Goal: Task Accomplishment & Management: Use online tool/utility

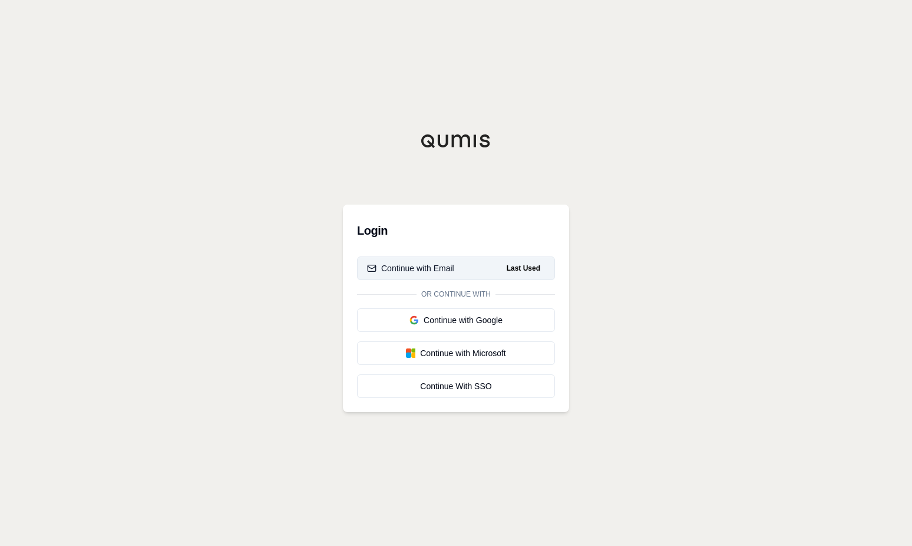
click at [426, 270] on div "Continue with Email" at bounding box center [410, 268] width 87 height 12
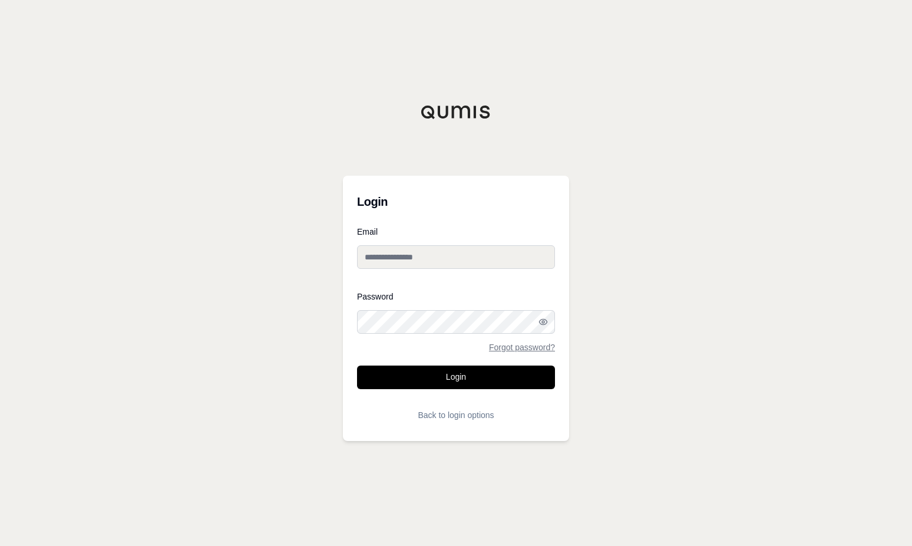
click at [385, 262] on input "Email" at bounding box center [456, 257] width 198 height 24
type input "**********"
click at [357, 365] on button "Login" at bounding box center [456, 377] width 198 height 24
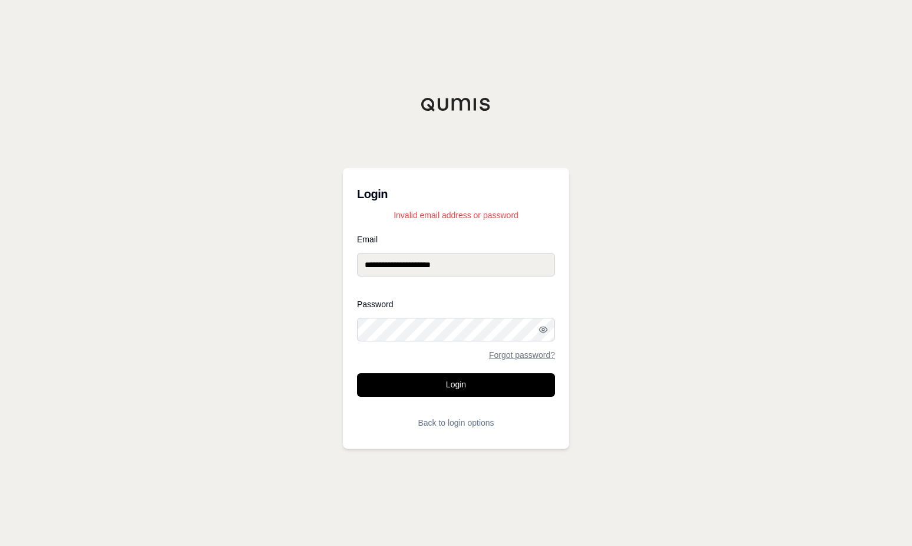
click at [309, 329] on div "**********" at bounding box center [456, 273] width 912 height 546
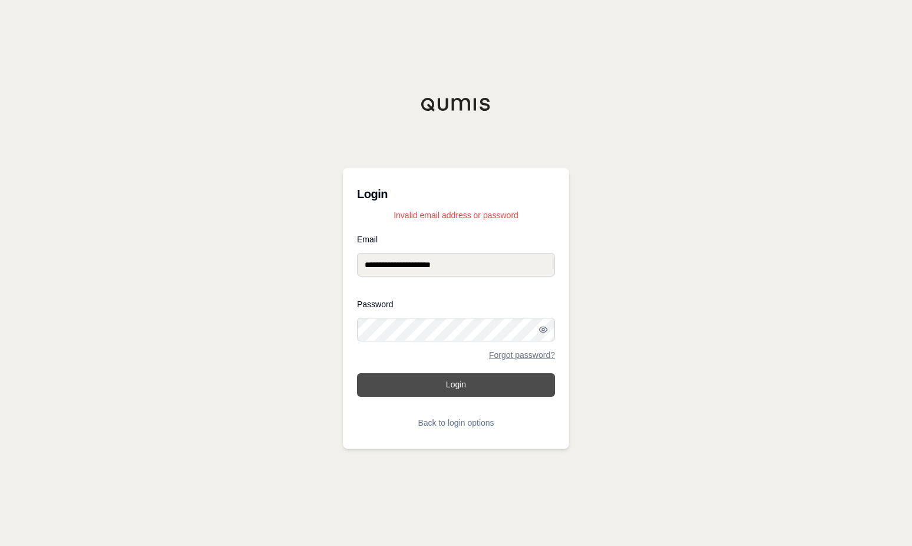
click at [461, 385] on button "Login" at bounding box center [456, 385] width 198 height 24
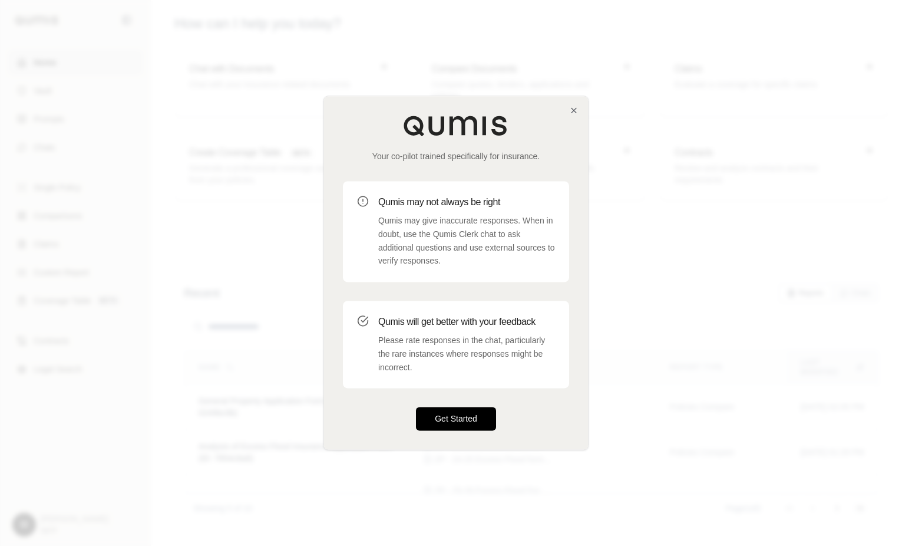
click at [448, 420] on button "Get Started" at bounding box center [456, 419] width 80 height 24
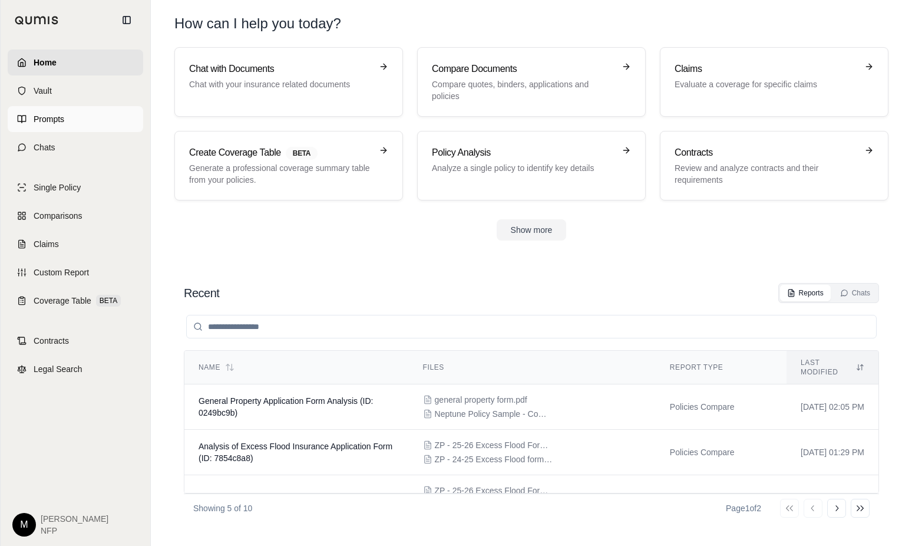
click at [43, 123] on span "Prompts" at bounding box center [49, 119] width 31 height 12
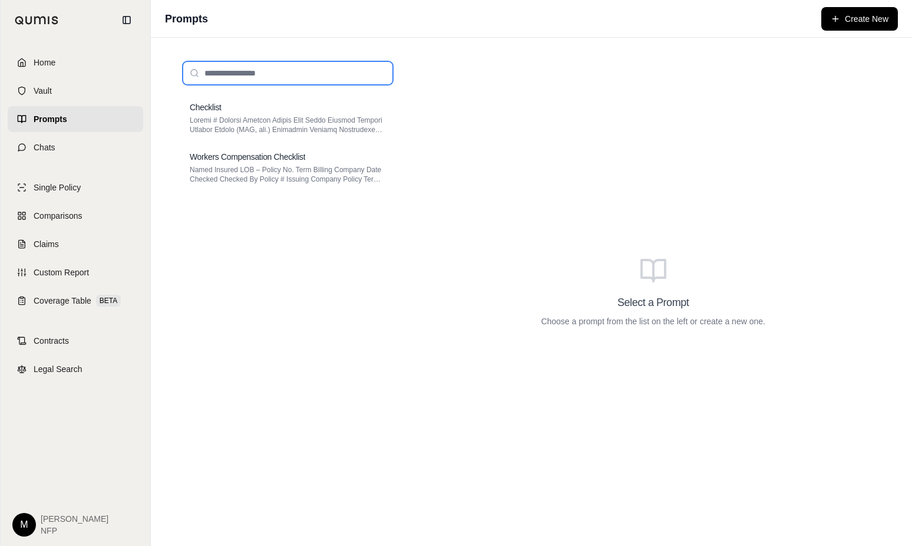
click at [214, 70] on input "search" at bounding box center [288, 73] width 210 height 24
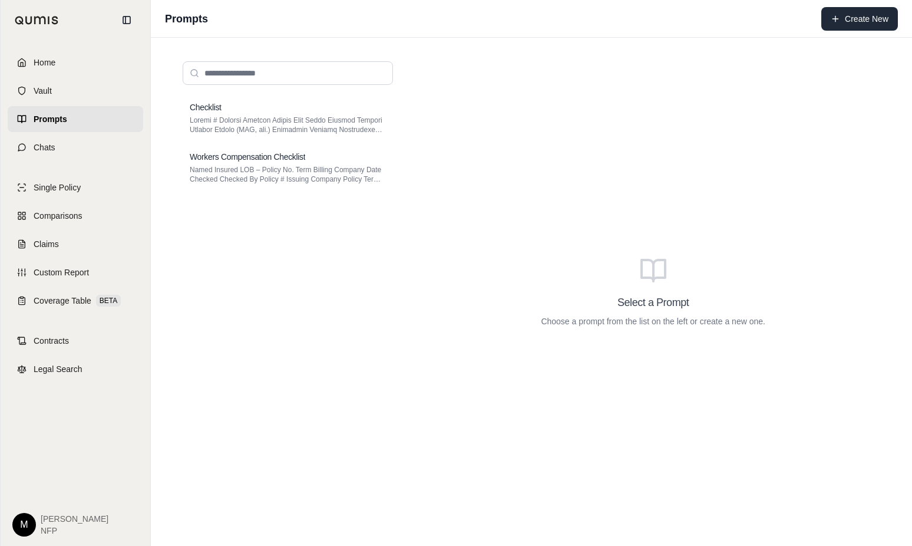
click at [851, 18] on button "Create New" at bounding box center [859, 19] width 77 height 24
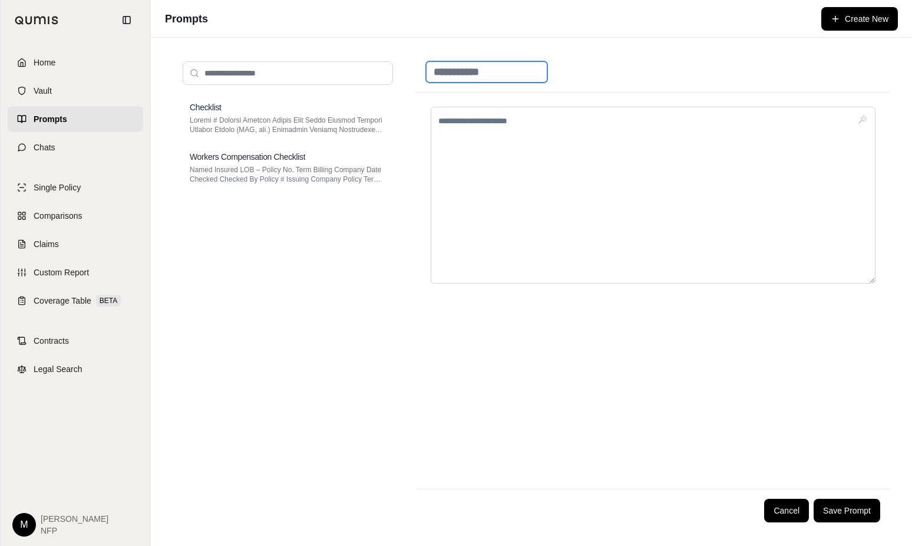
click at [466, 68] on input at bounding box center [486, 71] width 121 height 21
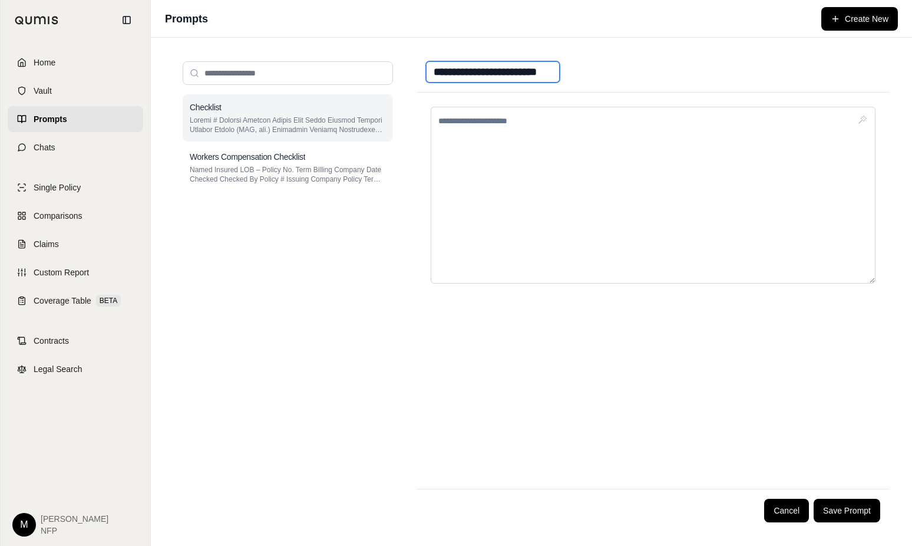
type input "**********"
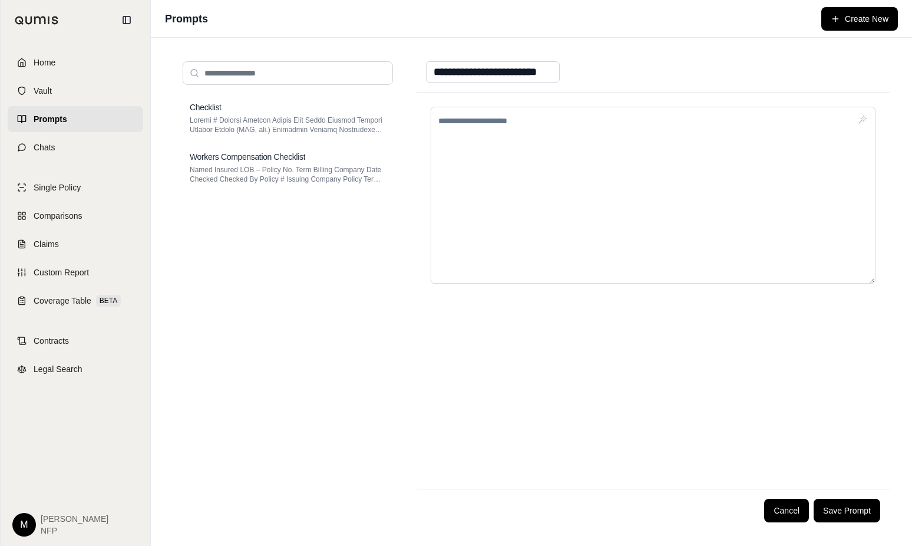
drag, startPoint x: 299, startPoint y: 127, endPoint x: 406, endPoint y: 102, distance: 110.2
click at [406, 102] on div "**********" at bounding box center [531, 292] width 717 height 480
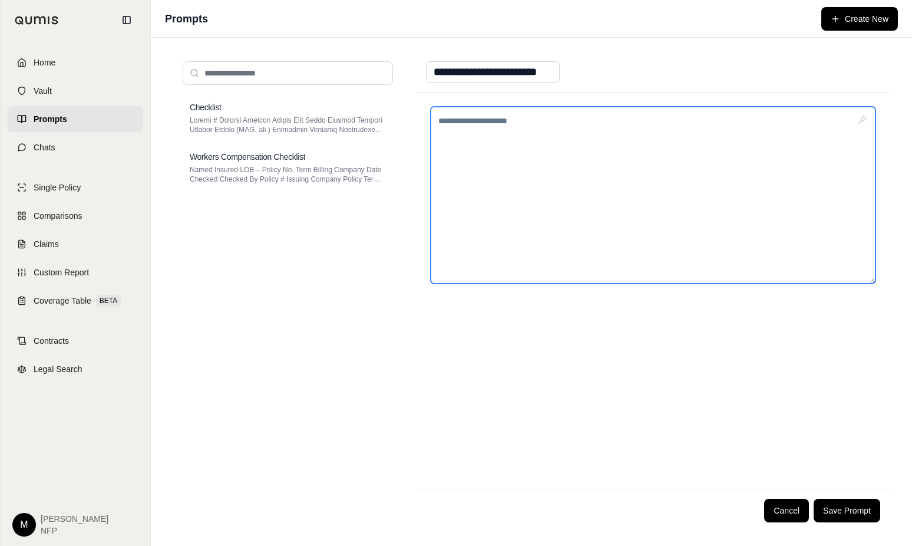
click at [462, 164] on textarea at bounding box center [653, 195] width 445 height 177
paste textarea "**********"
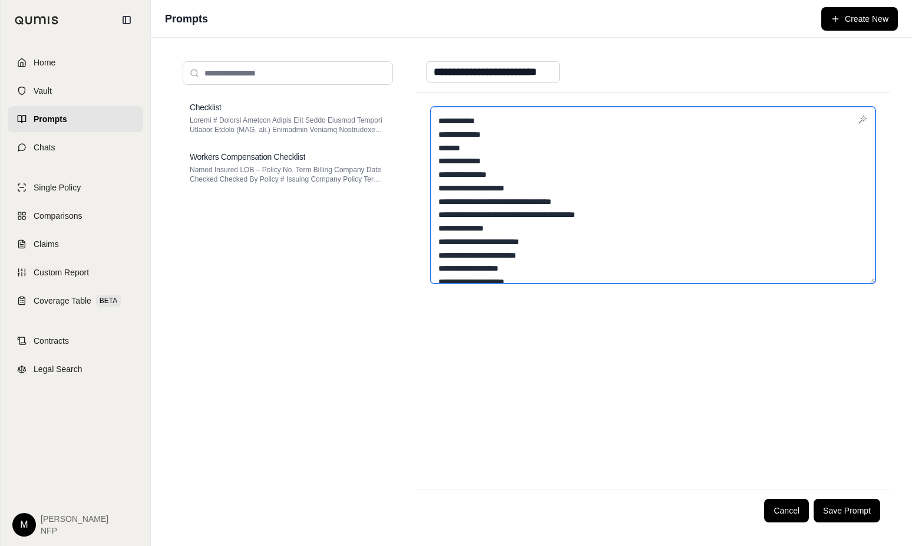
scroll to position [593, 0]
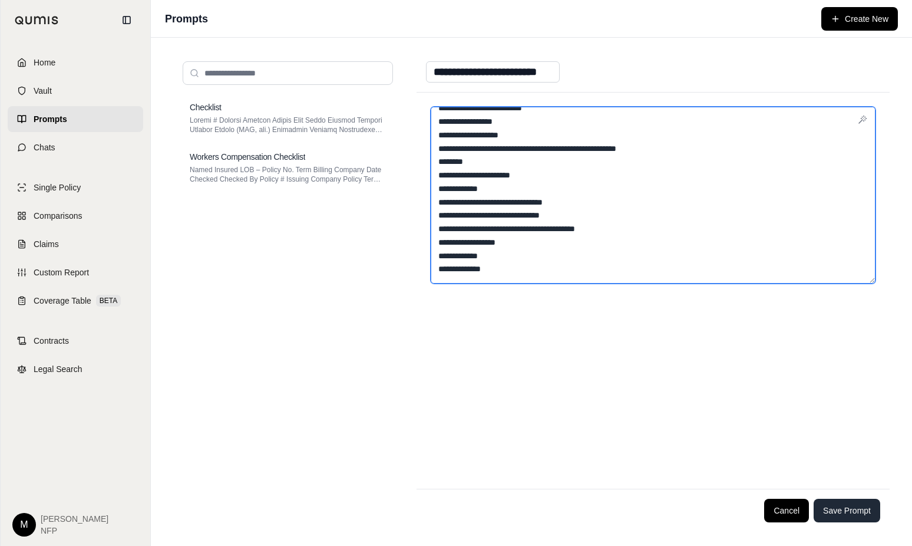
type textarea "**********"
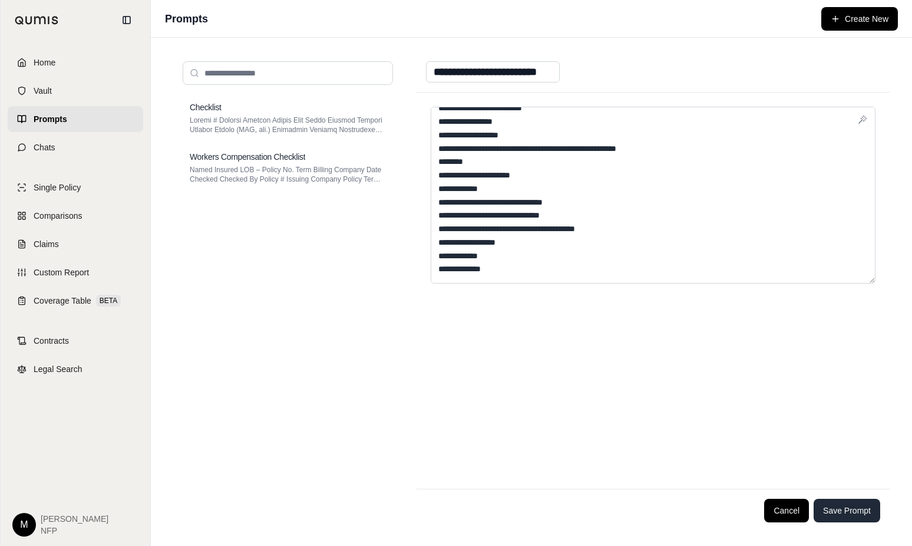
click at [856, 514] on button "Save Prompt" at bounding box center [847, 510] width 67 height 24
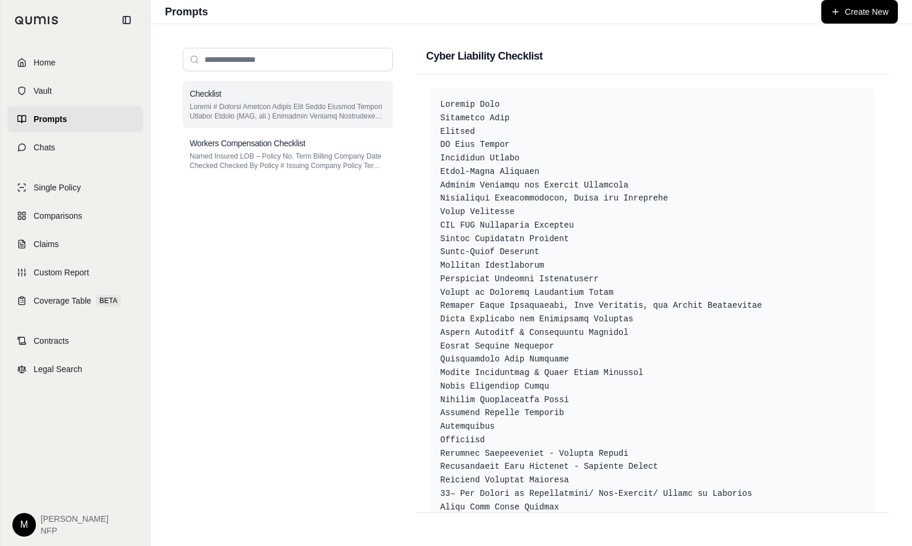
click at [277, 105] on p at bounding box center [288, 111] width 196 height 19
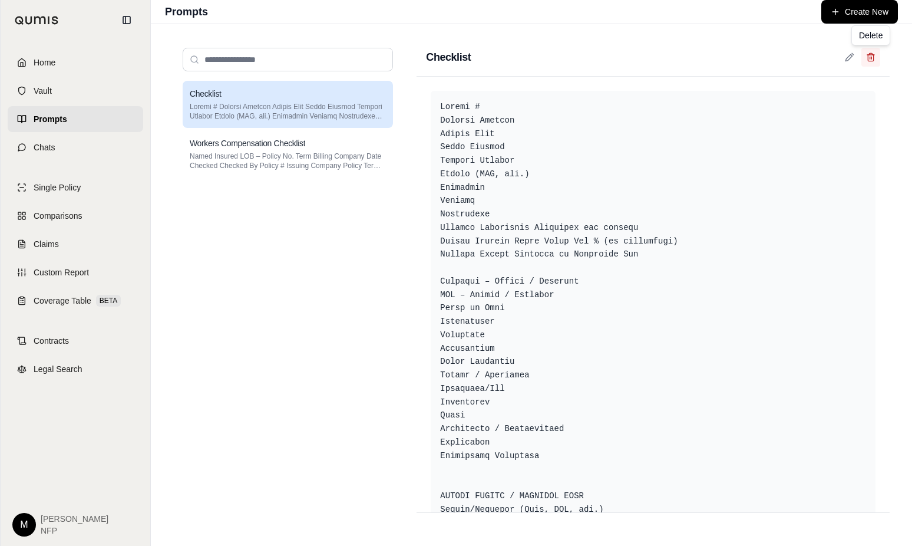
click at [873, 59] on icon at bounding box center [870, 56] width 9 height 9
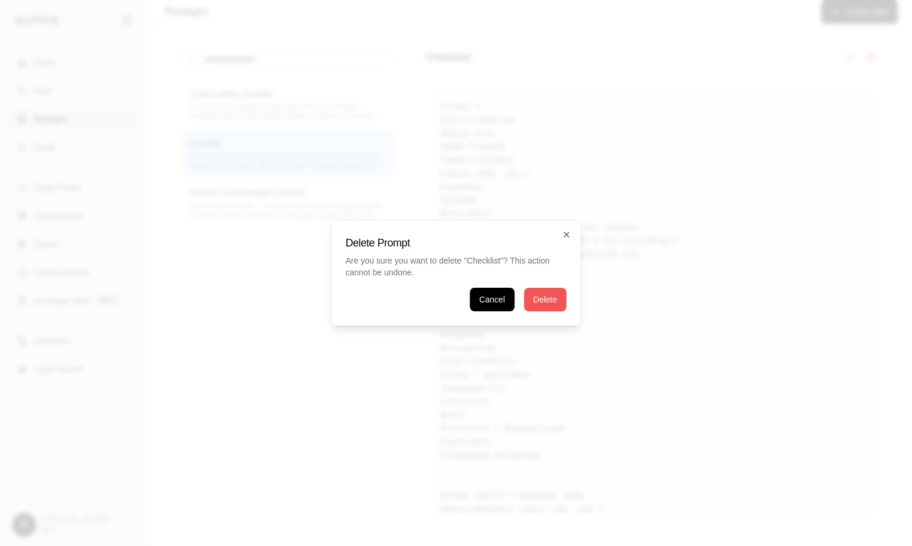
click at [537, 299] on button "Delete" at bounding box center [545, 300] width 42 height 24
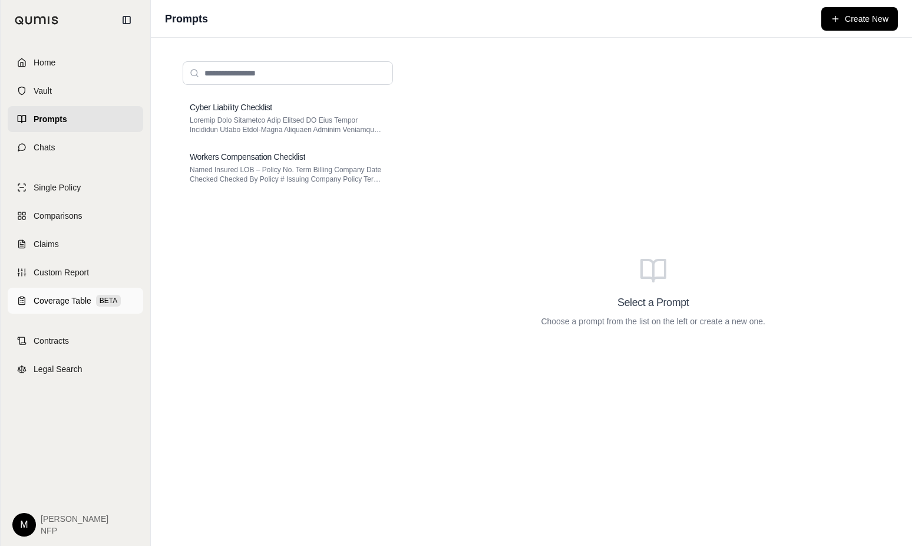
click at [64, 295] on span "Coverage Table" at bounding box center [63, 301] width 58 height 12
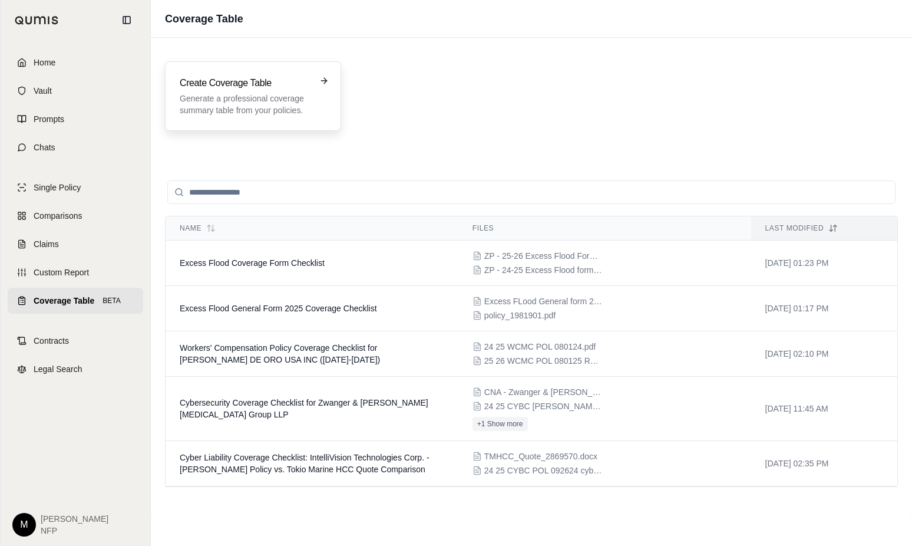
click at [238, 87] on h3 "Create Coverage Table" at bounding box center [245, 83] width 130 height 14
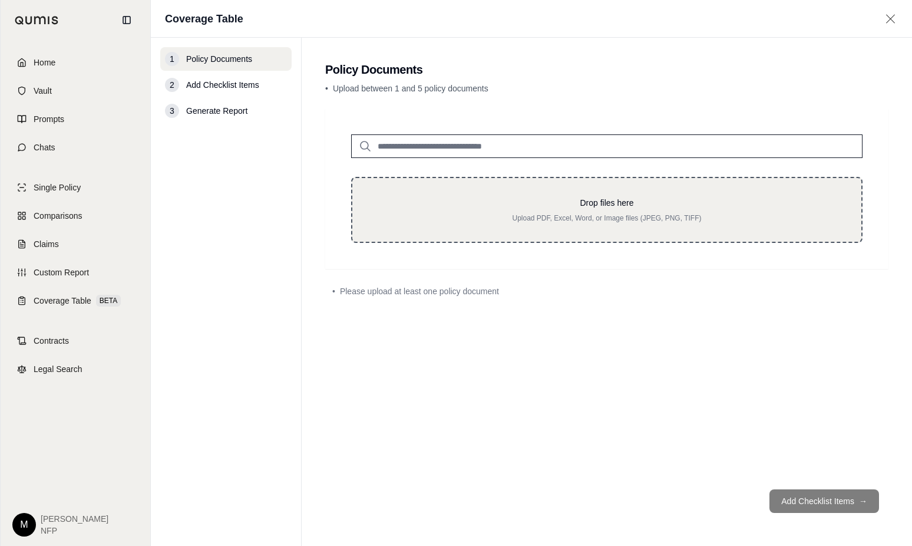
click at [508, 202] on p "Drop files here" at bounding box center [606, 203] width 471 height 12
type input "**********"
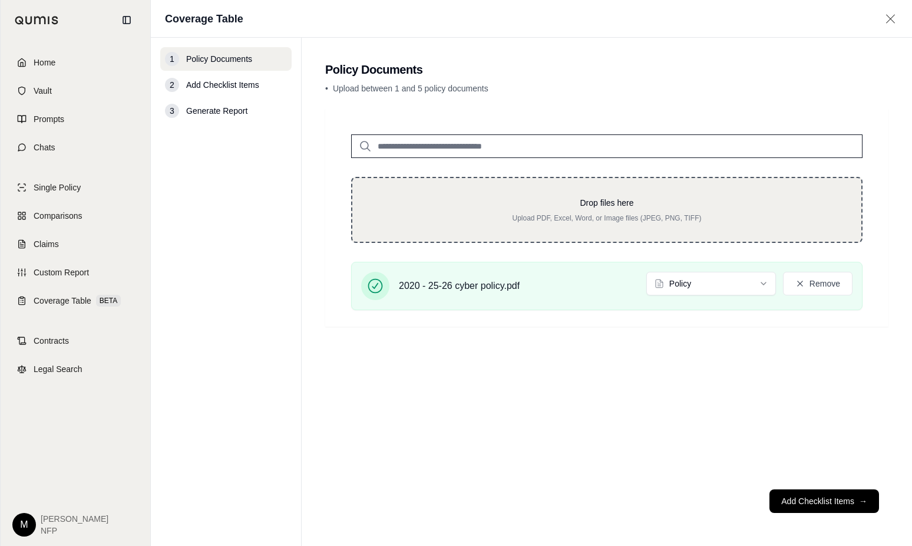
click at [486, 210] on div "Drop files here Upload PDF, Excel, Word, or Image files (JPEG, PNG, TIFF)" at bounding box center [606, 210] width 471 height 26
type input "**********"
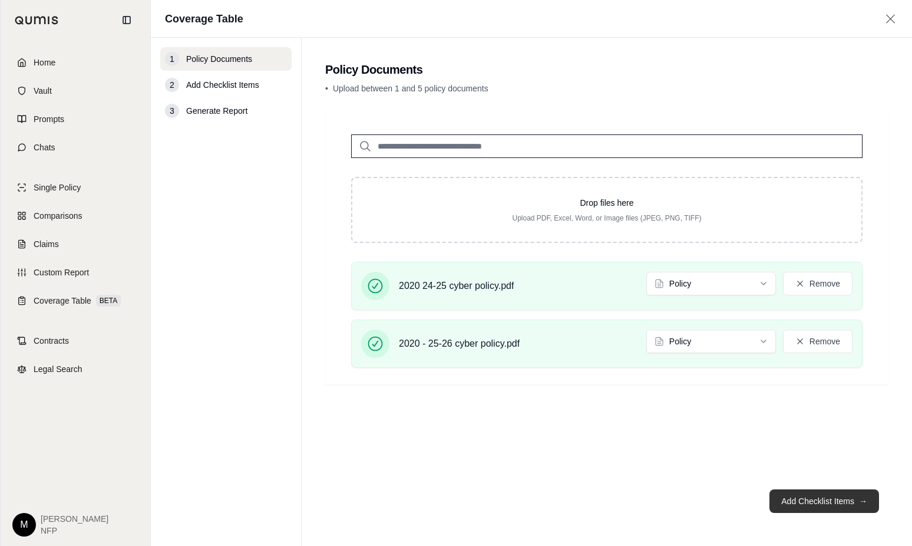
click at [820, 498] on button "Add Checklist Items →" at bounding box center [825, 501] width 110 height 24
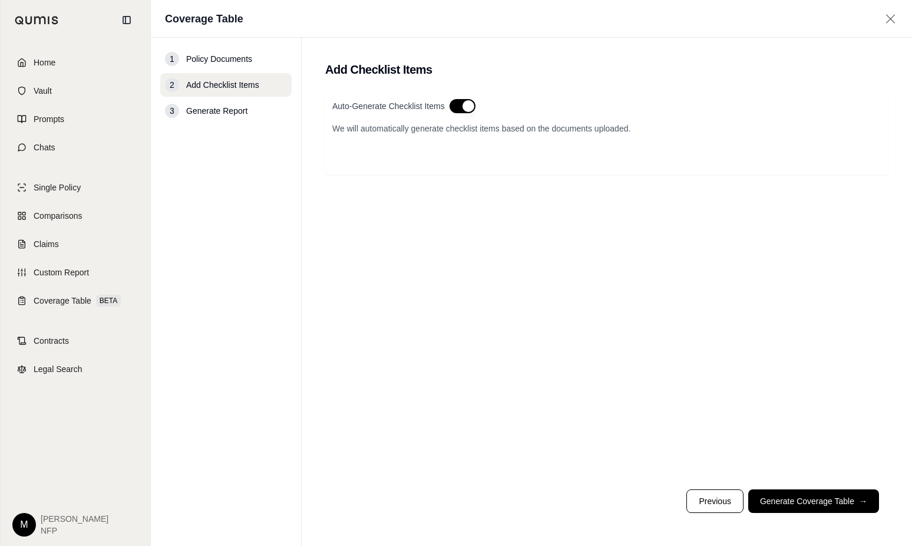
click at [204, 81] on span "Add Checklist Items" at bounding box center [222, 85] width 73 height 12
click at [64, 219] on span "Comparisons" at bounding box center [58, 216] width 48 height 12
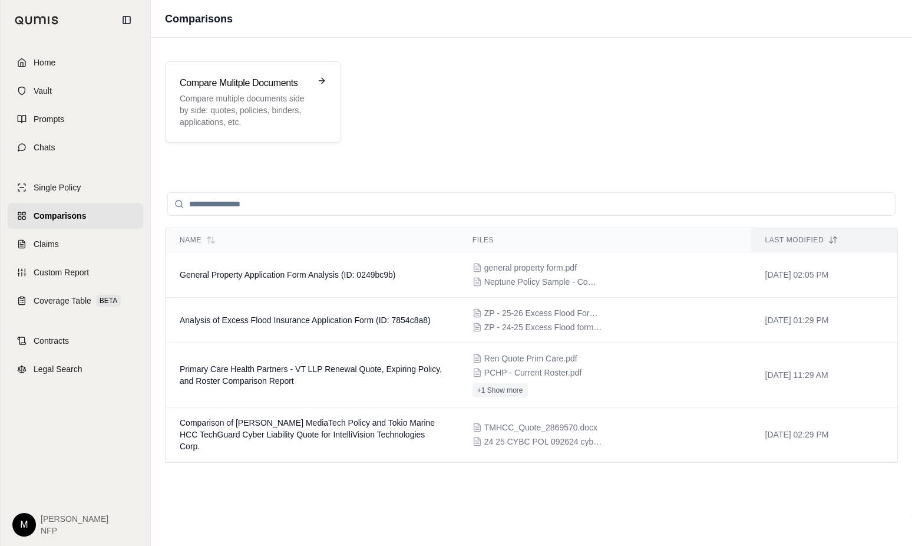
click at [84, 214] on span "Comparisons" at bounding box center [60, 216] width 52 height 12
click at [219, 100] on p "Compare multiple documents side by side: quotes, policies, binders, application…" at bounding box center [245, 110] width 130 height 35
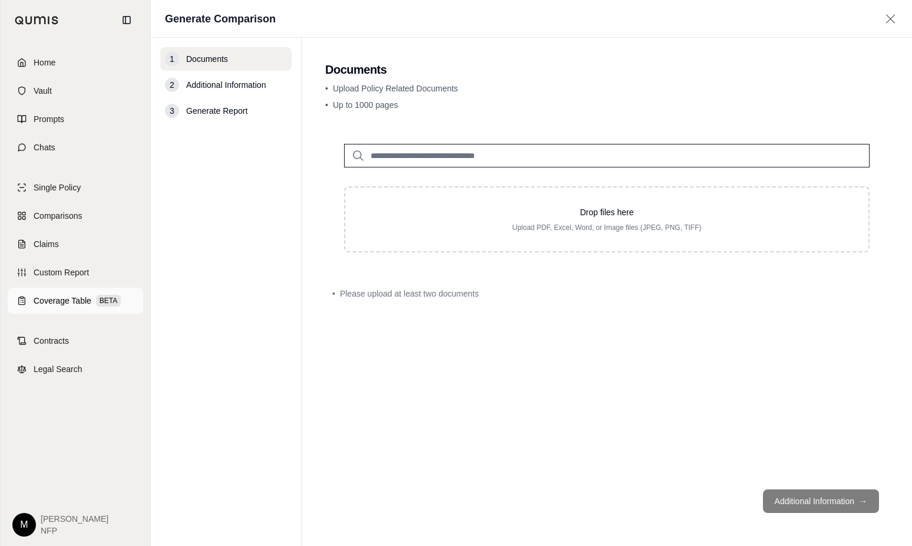
click at [70, 298] on span "Coverage Table" at bounding box center [63, 301] width 58 height 12
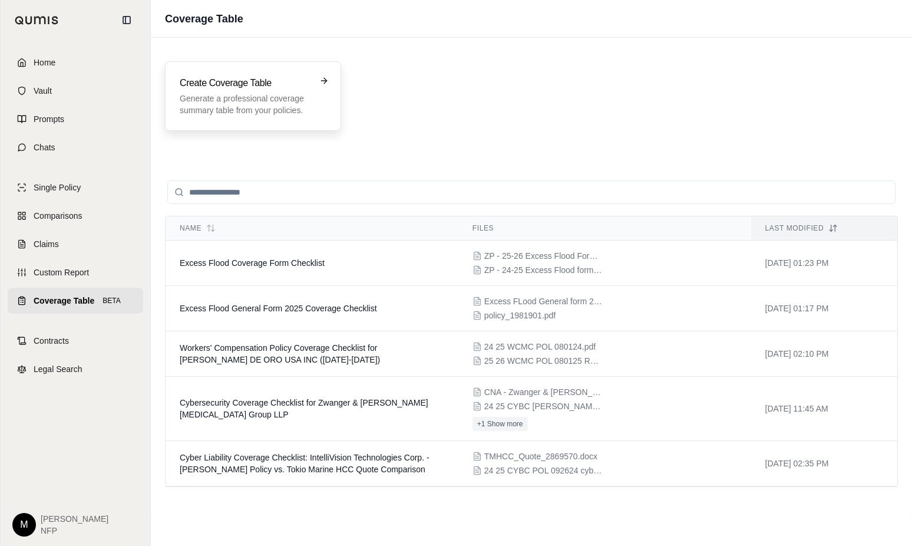
click at [245, 108] on p "Generate a professional coverage summary table from your policies." at bounding box center [245, 105] width 130 height 24
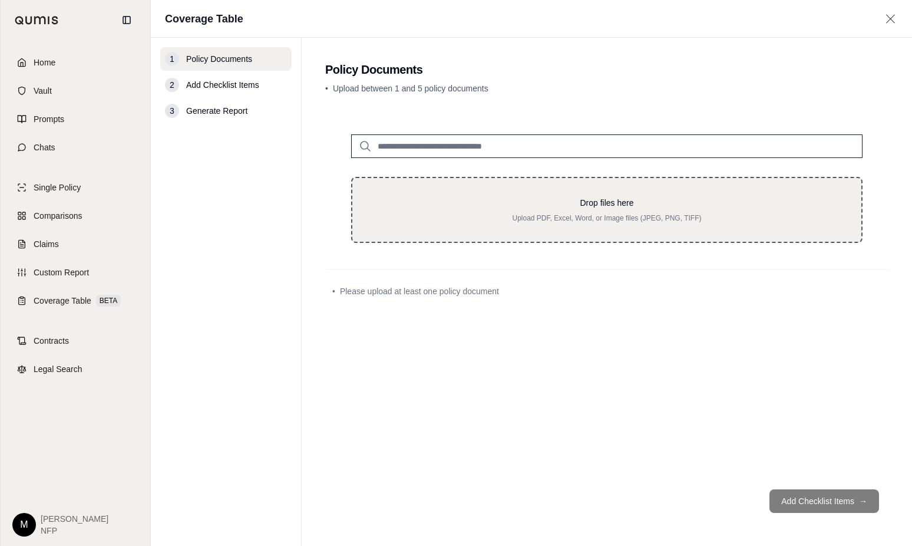
click at [437, 198] on p "Drop files here" at bounding box center [606, 203] width 471 height 12
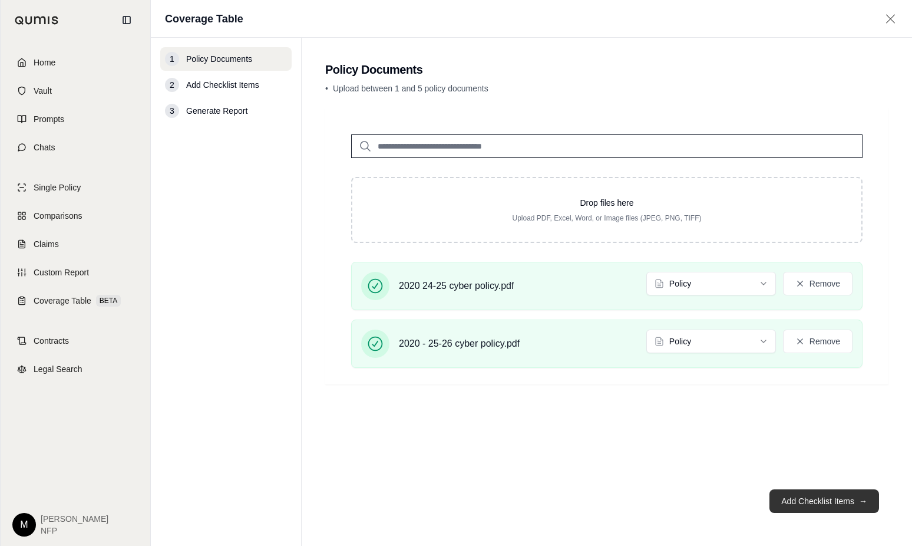
click at [822, 505] on button "Add Checklist Items →" at bounding box center [825, 501] width 110 height 24
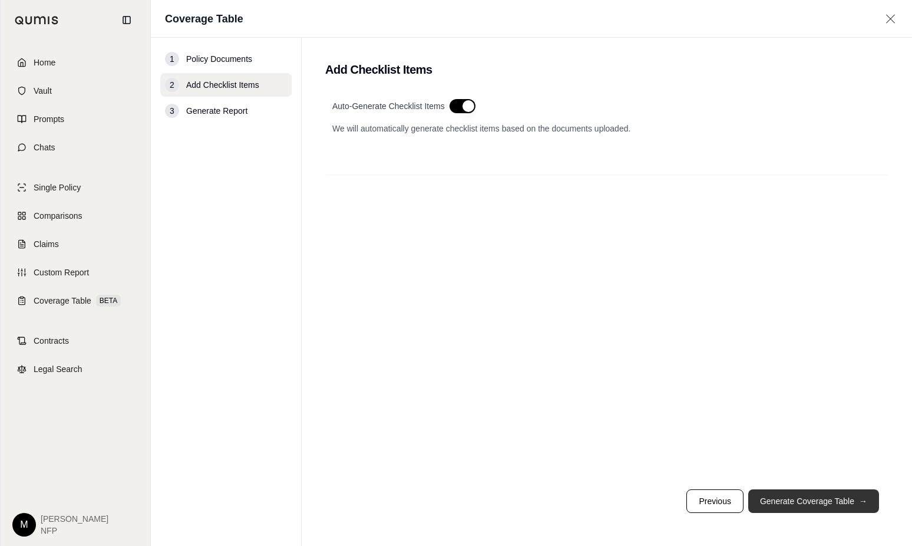
click at [813, 502] on button "Generate Coverage Table →" at bounding box center [813, 501] width 131 height 24
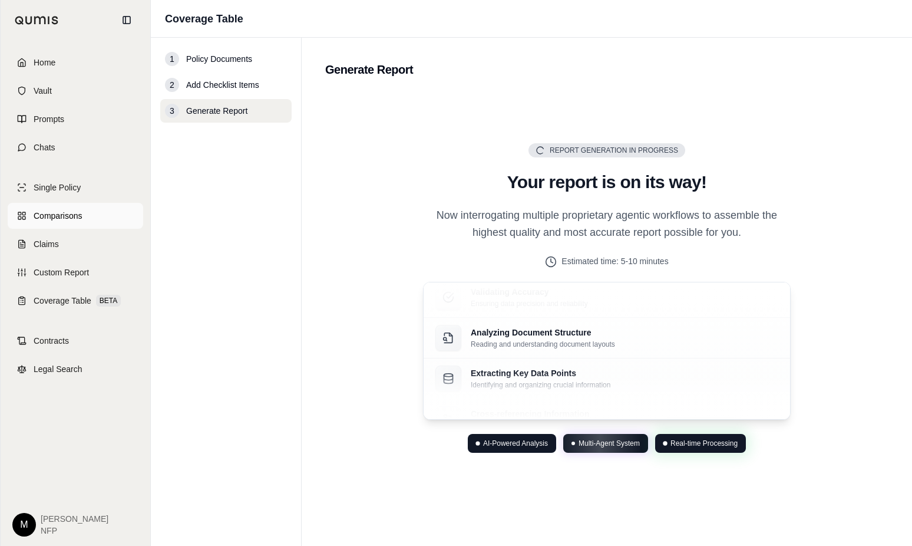
click at [34, 215] on span "Comparisons" at bounding box center [58, 216] width 48 height 12
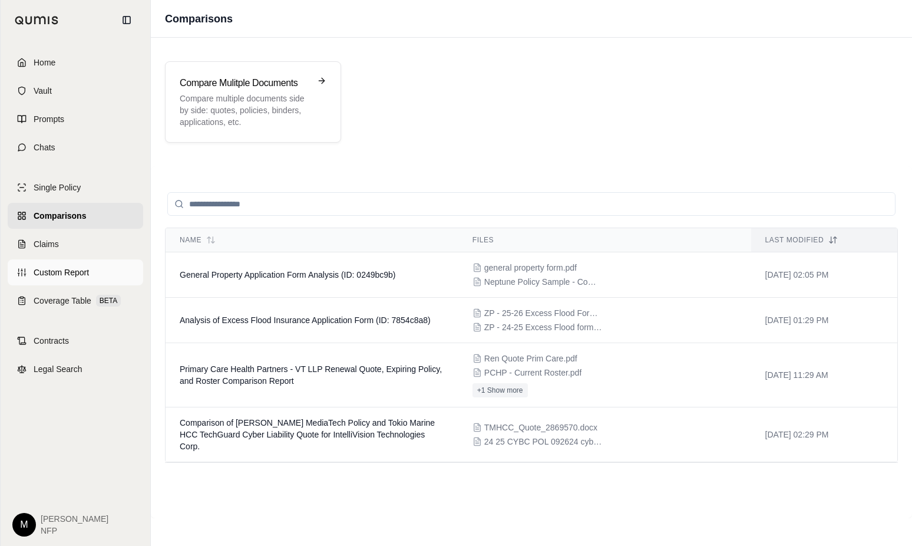
click at [57, 274] on span "Custom Report" at bounding box center [61, 272] width 55 height 12
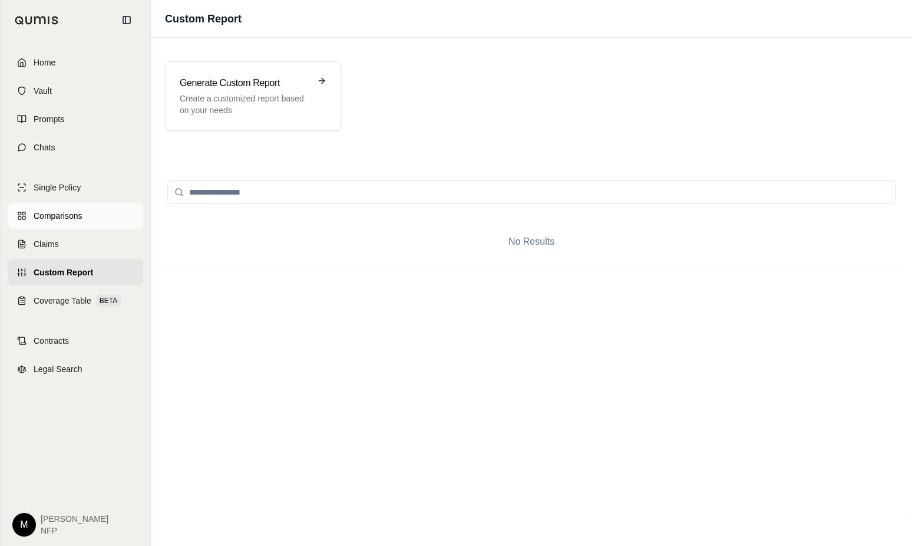
click at [50, 219] on span "Comparisons" at bounding box center [58, 216] width 48 height 12
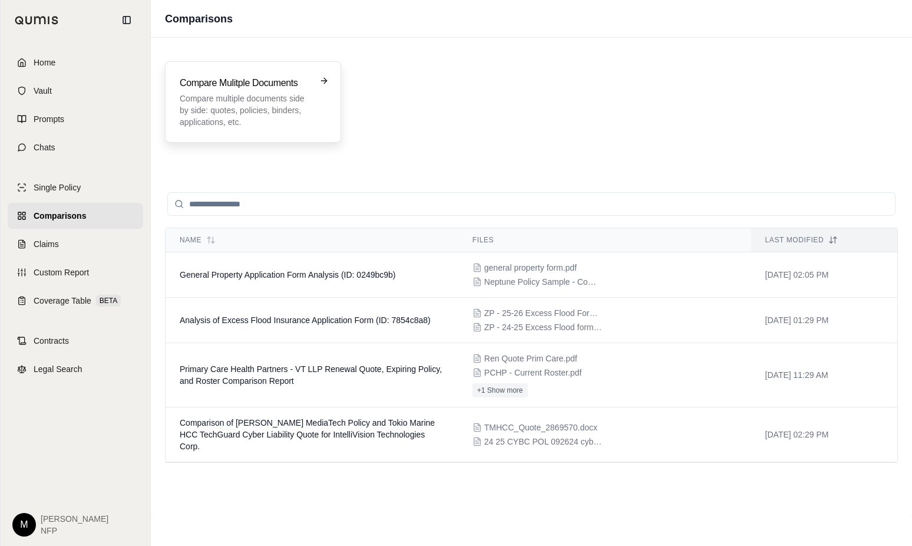
click at [216, 103] on p "Compare multiple documents side by side: quotes, policies, binders, application…" at bounding box center [245, 110] width 130 height 35
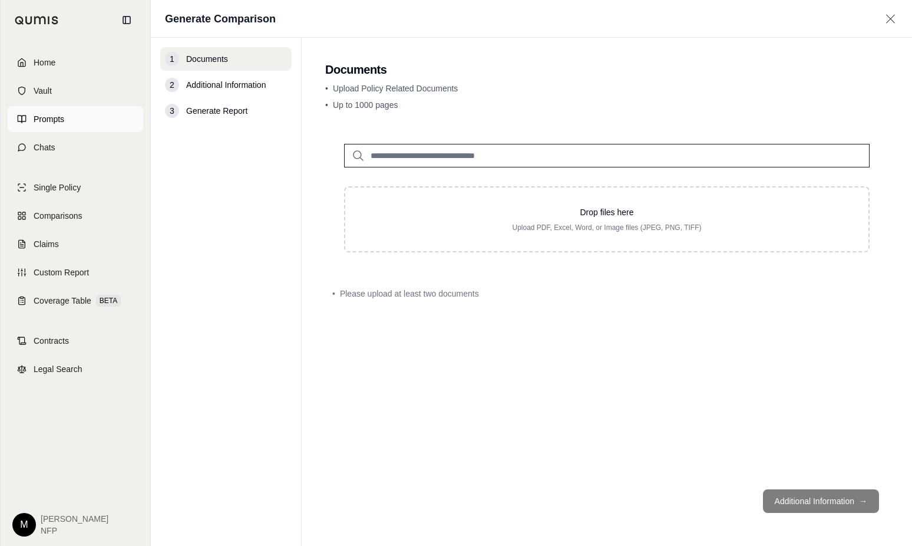
click at [39, 118] on span "Prompts" at bounding box center [49, 119] width 31 height 12
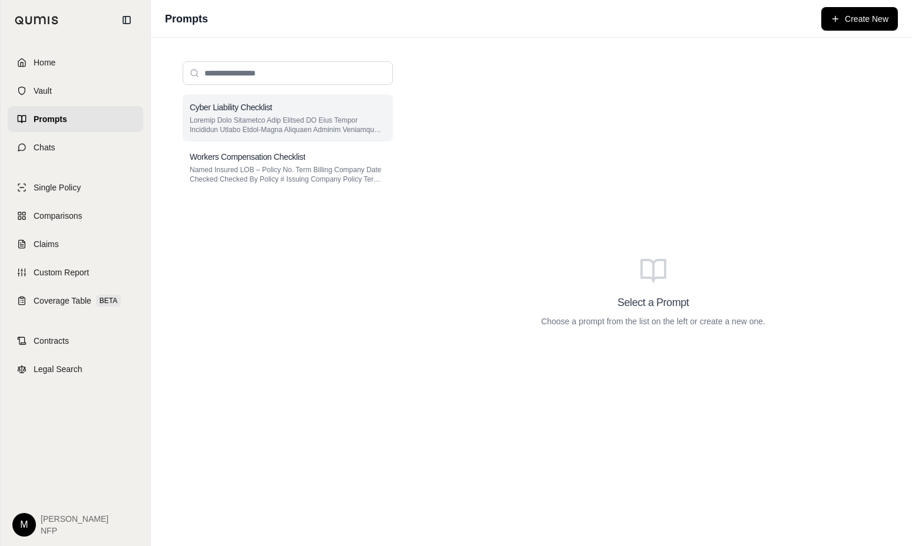
click at [226, 122] on p at bounding box center [288, 124] width 196 height 19
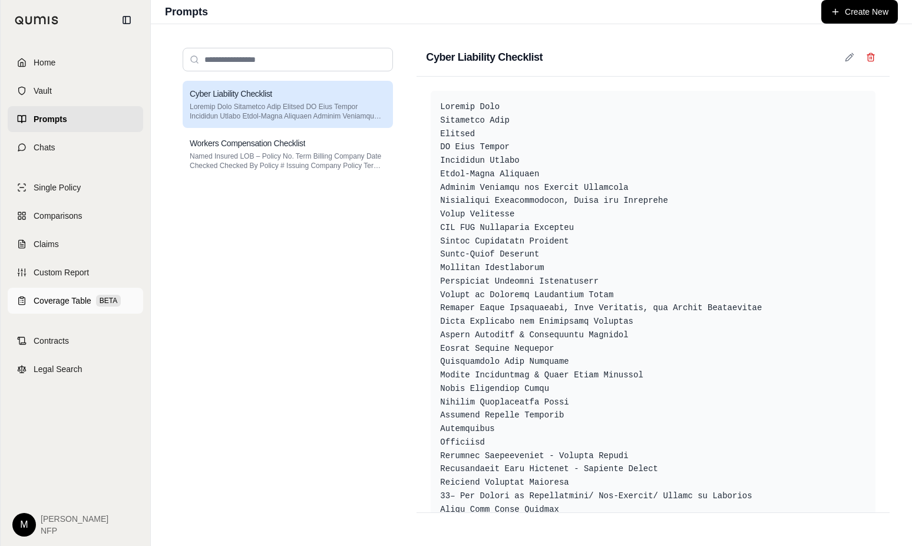
click at [54, 302] on span "Coverage Table" at bounding box center [63, 301] width 58 height 12
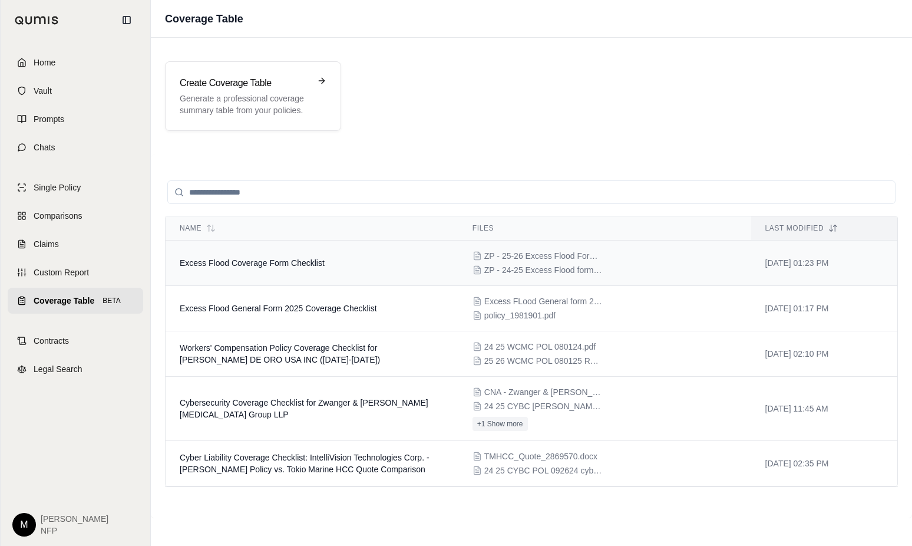
click at [500, 261] on span "ZP - 25-26 Excess Flood Form.pdf" at bounding box center [543, 256] width 118 height 12
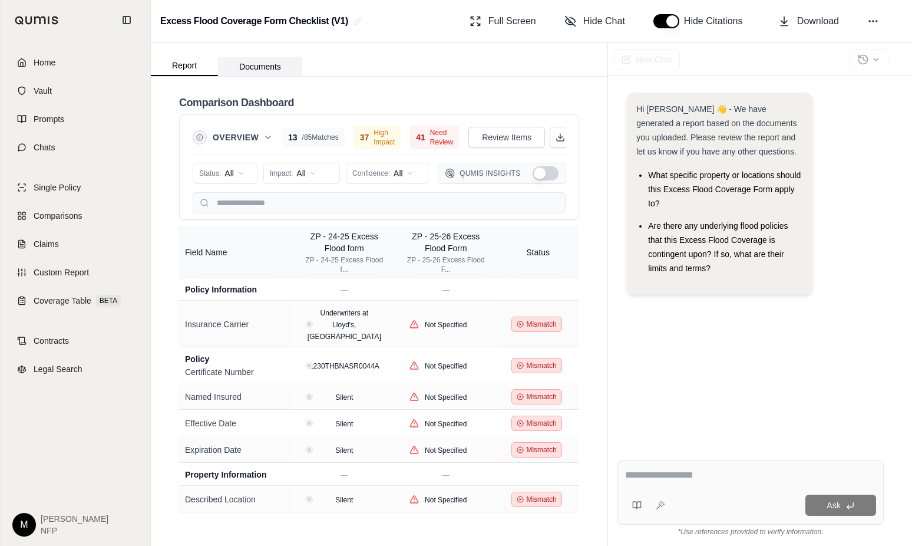
click at [256, 62] on button "Documents" at bounding box center [260, 66] width 84 height 19
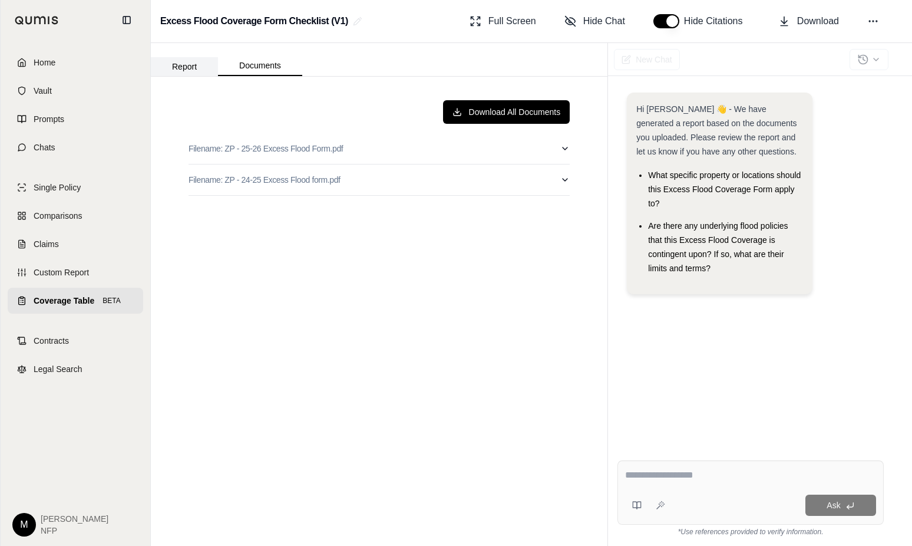
click at [185, 74] on button "Report" at bounding box center [184, 66] width 67 height 19
click at [260, 68] on button "Documents" at bounding box center [260, 66] width 84 height 20
click at [497, 110] on button "Download All Documents" at bounding box center [506, 112] width 127 height 24
click at [45, 57] on span "Home" at bounding box center [45, 63] width 22 height 12
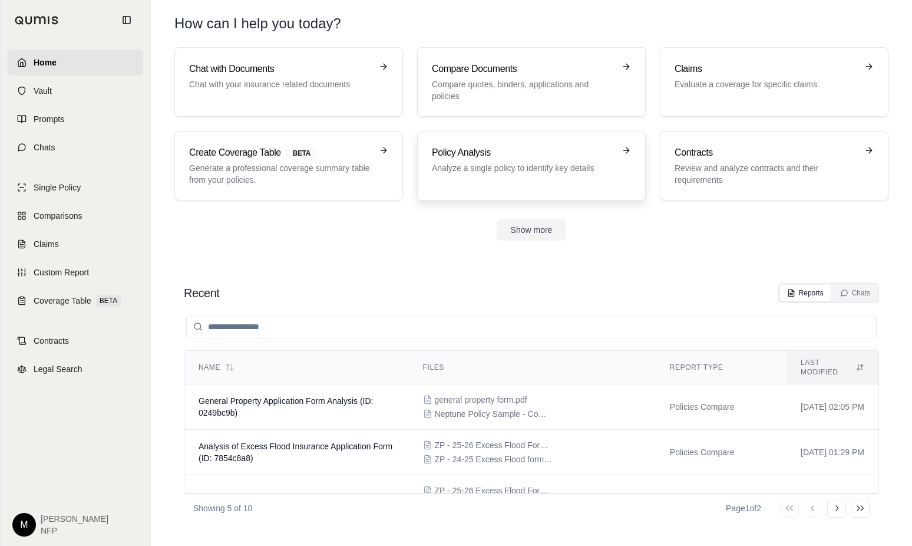
click at [474, 169] on p "Analyze a single policy to identify key details" at bounding box center [523, 168] width 183 height 12
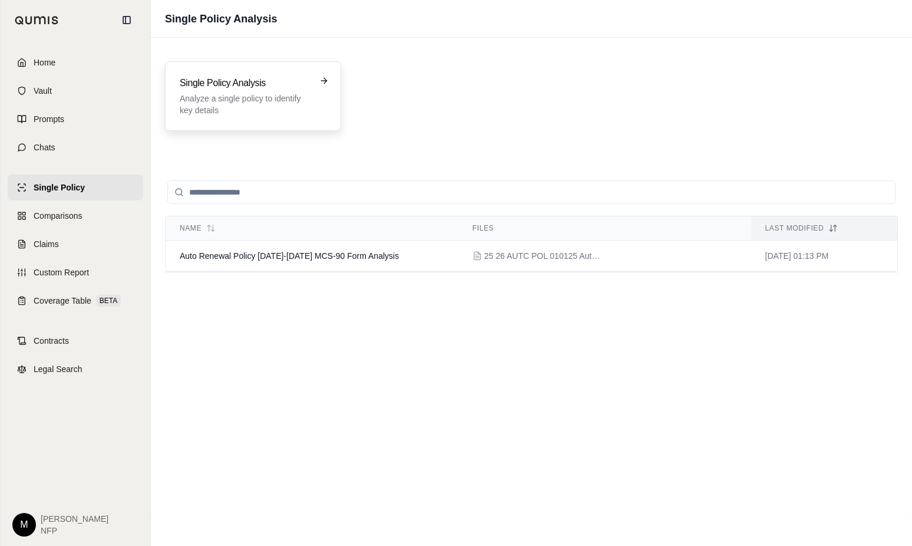
click at [260, 99] on p "Analyze a single policy to identify key details" at bounding box center [245, 105] width 130 height 24
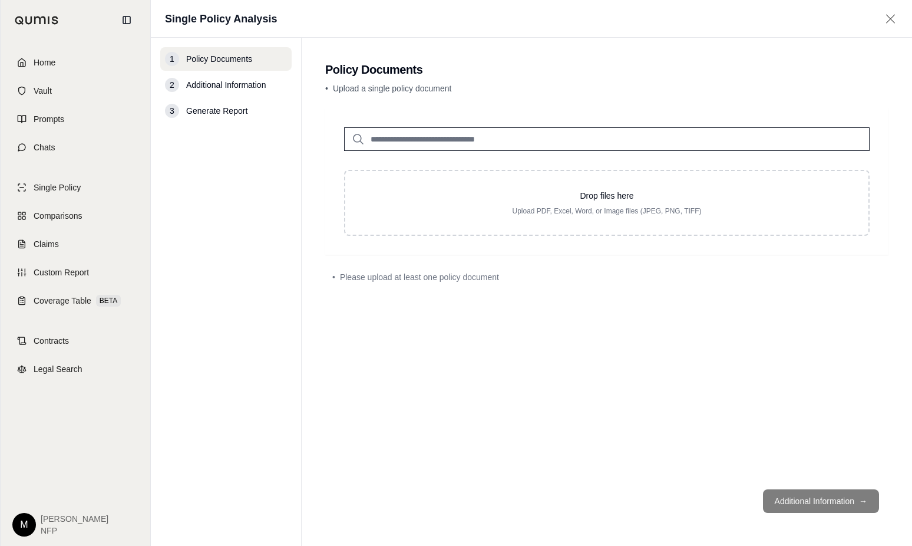
click at [226, 87] on span "Additional Information" at bounding box center [226, 85] width 80 height 12
click at [49, 62] on span "Home" at bounding box center [45, 63] width 22 height 12
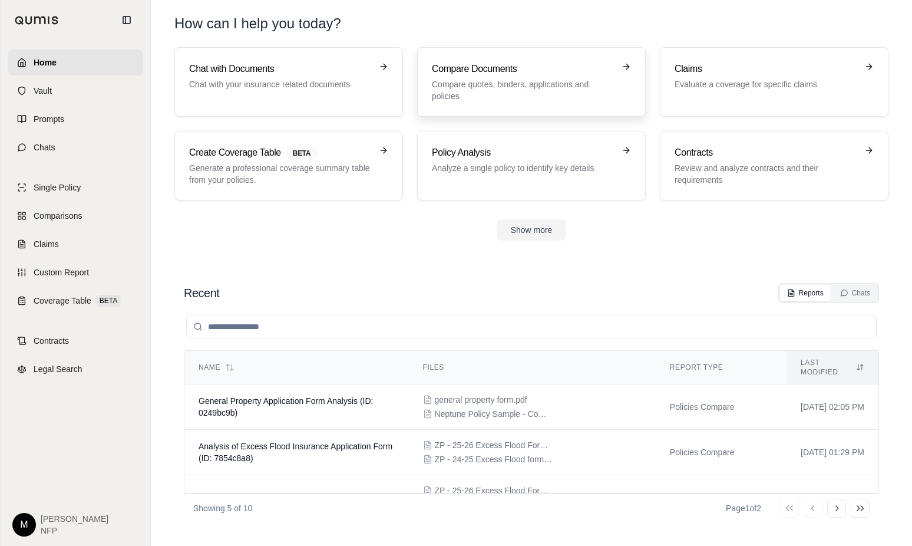
click at [464, 82] on p "Compare quotes, binders, applications and policies" at bounding box center [523, 90] width 183 height 24
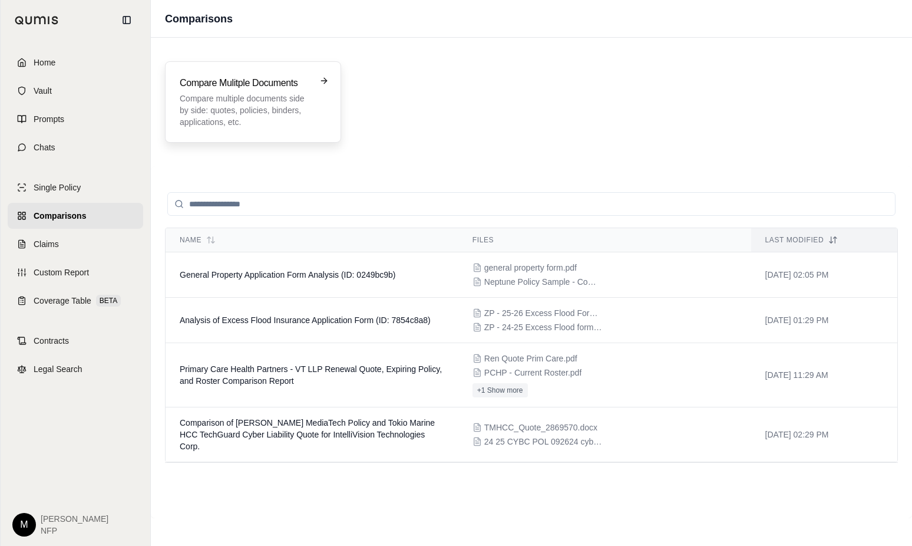
click at [249, 93] on p "Compare multiple documents side by side: quotes, policies, binders, application…" at bounding box center [245, 110] width 130 height 35
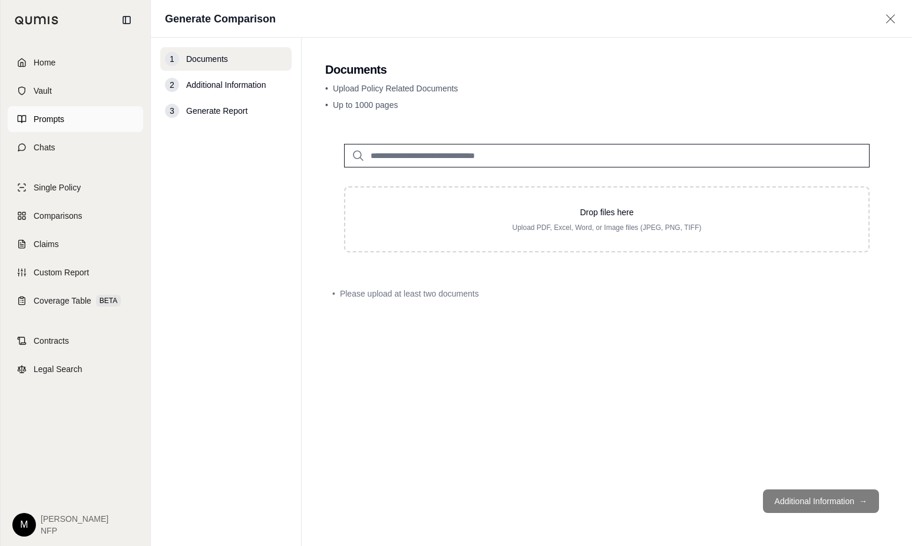
click at [57, 116] on span "Prompts" at bounding box center [49, 119] width 31 height 12
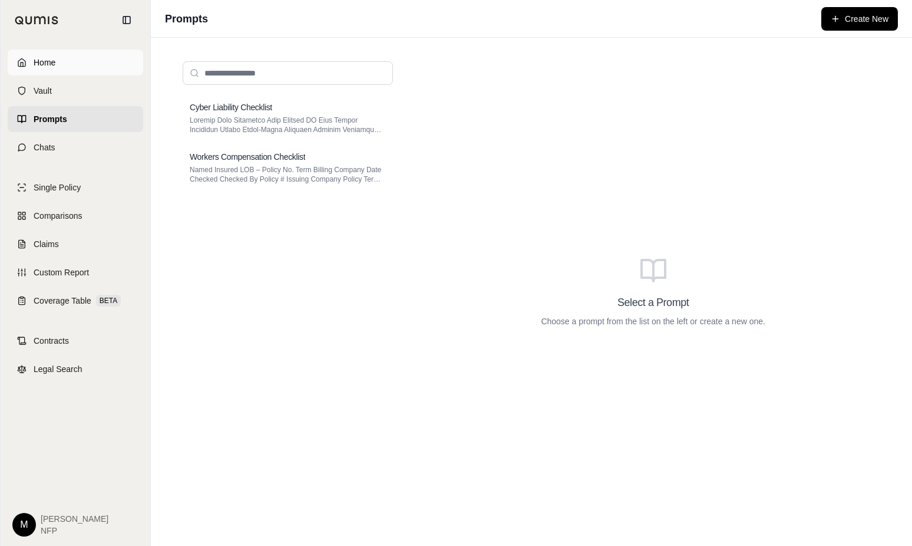
click at [51, 70] on link "Home" at bounding box center [76, 62] width 136 height 26
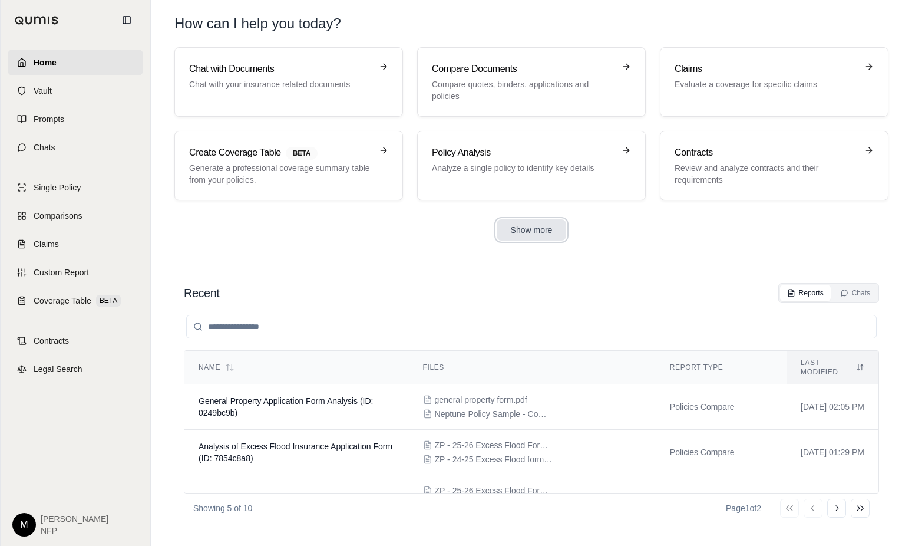
click at [527, 226] on button "Show more" at bounding box center [532, 229] width 70 height 21
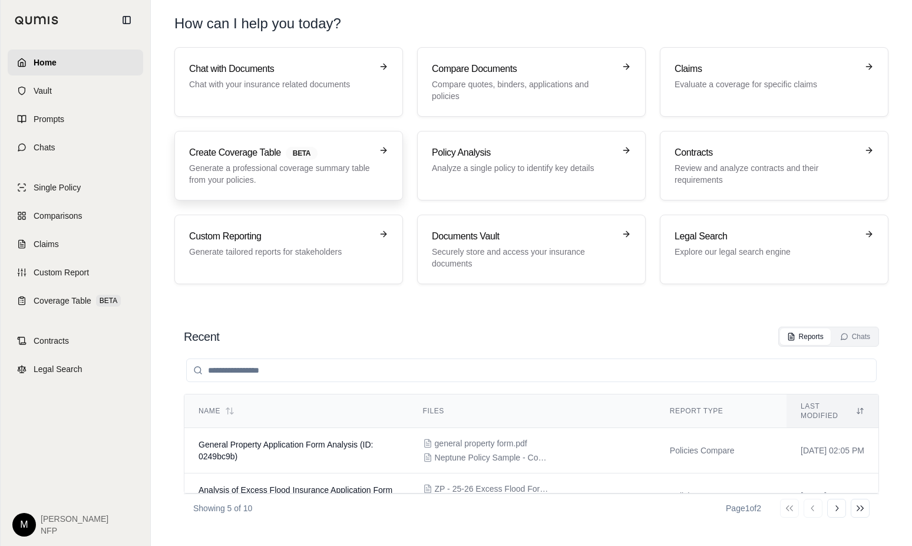
click at [266, 166] on p "Generate a professional coverage summary table from your policies." at bounding box center [280, 174] width 183 height 24
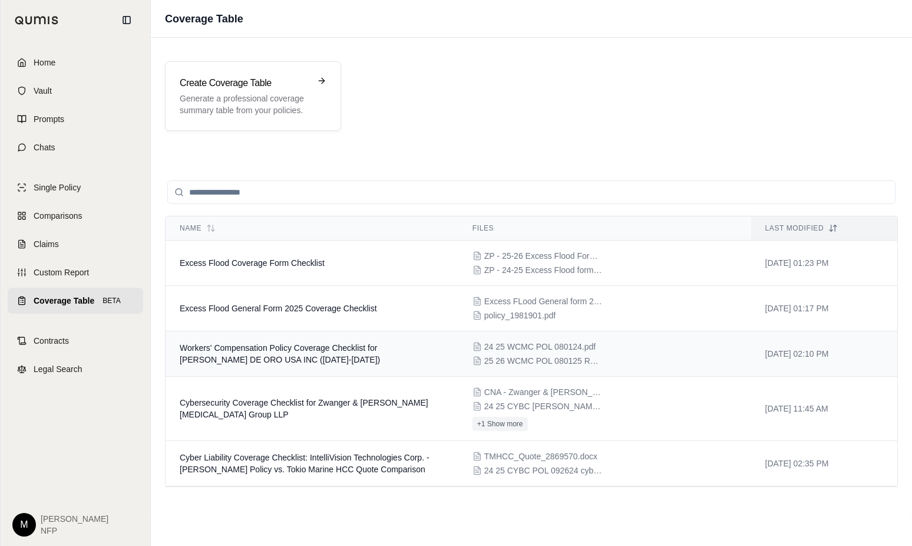
click at [311, 344] on span "Workers' Compensation Policy Coverage Checklist for [PERSON_NAME] DE ORO USA IN…" at bounding box center [280, 353] width 200 height 21
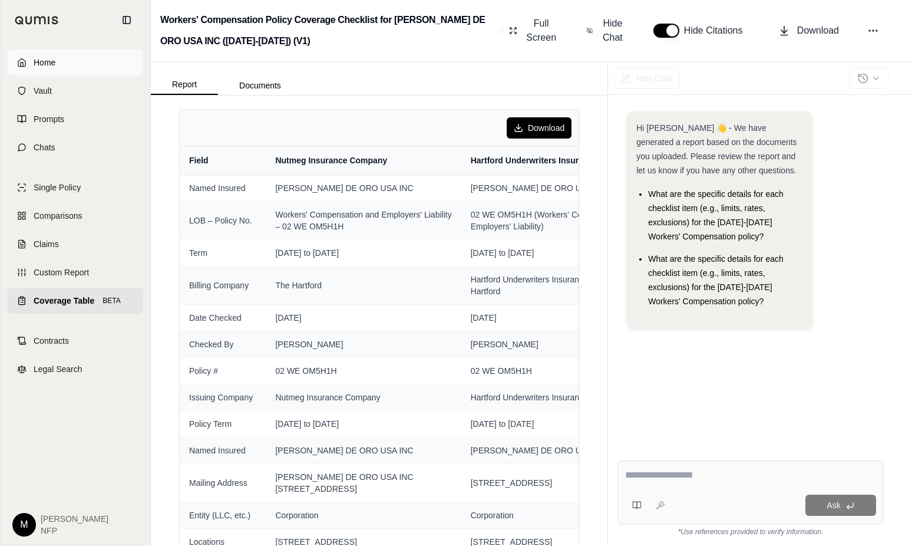
click at [52, 63] on span "Home" at bounding box center [45, 63] width 22 height 12
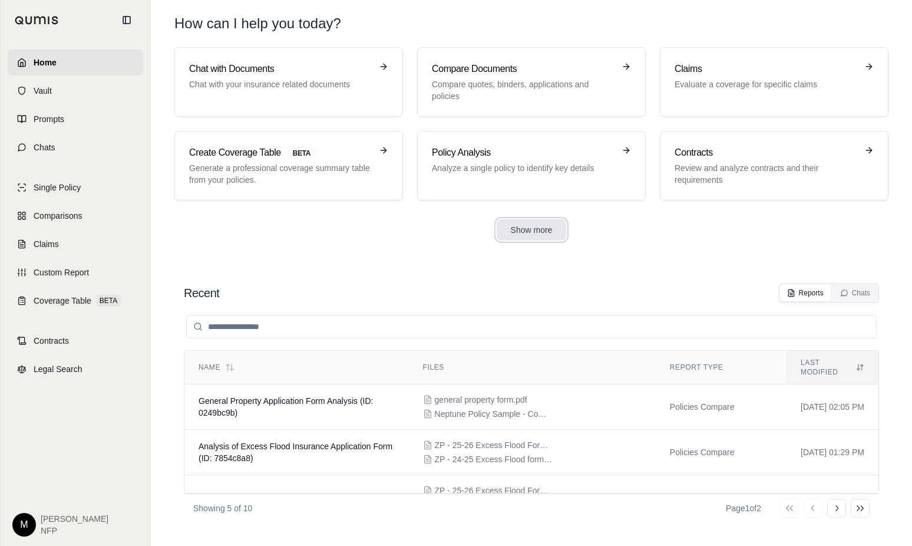
click at [523, 231] on button "Show more" at bounding box center [532, 229] width 70 height 21
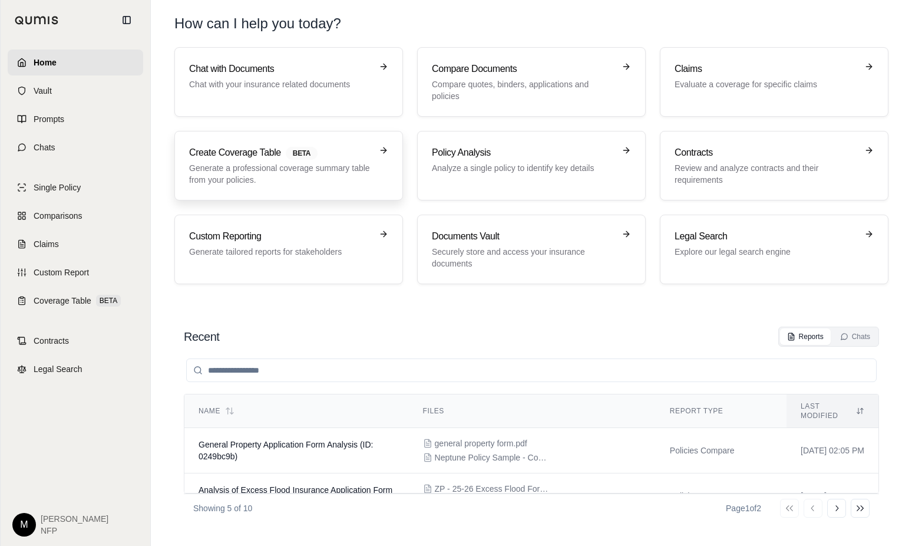
click at [282, 160] on div "Create Coverage Table BETA Generate a professional coverage summary table from …" at bounding box center [280, 166] width 183 height 40
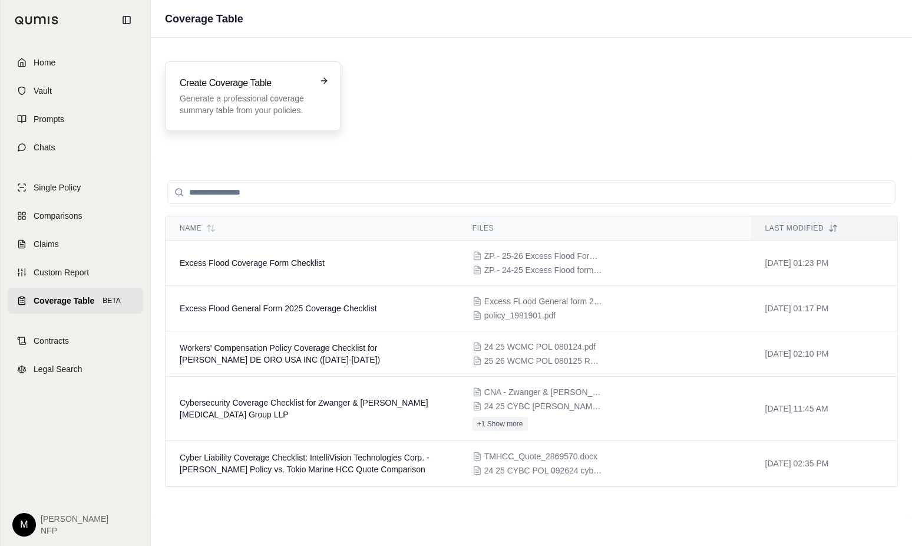
click at [232, 87] on h3 "Create Coverage Table" at bounding box center [245, 83] width 130 height 14
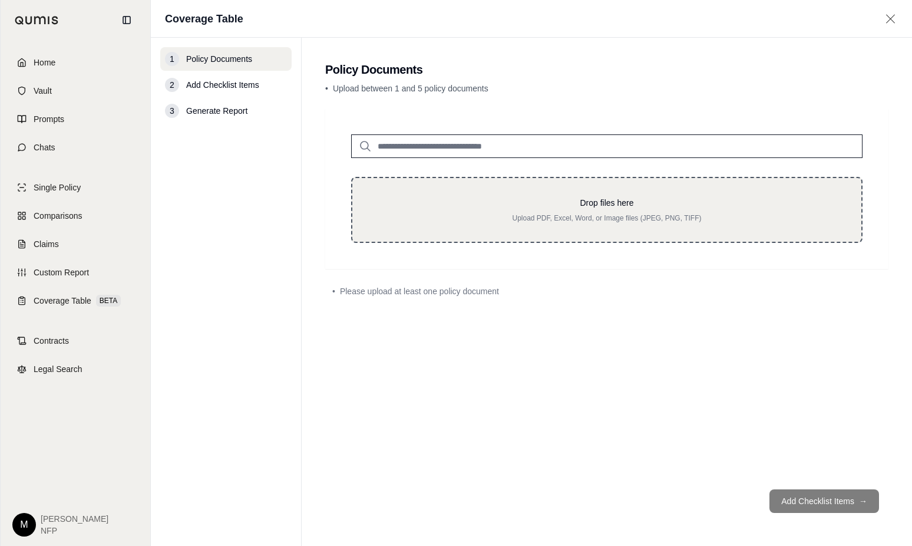
click at [524, 193] on div "Drop files here Upload PDF, Excel, Word, or Image files (JPEG, PNG, TIFF)" at bounding box center [606, 210] width 511 height 66
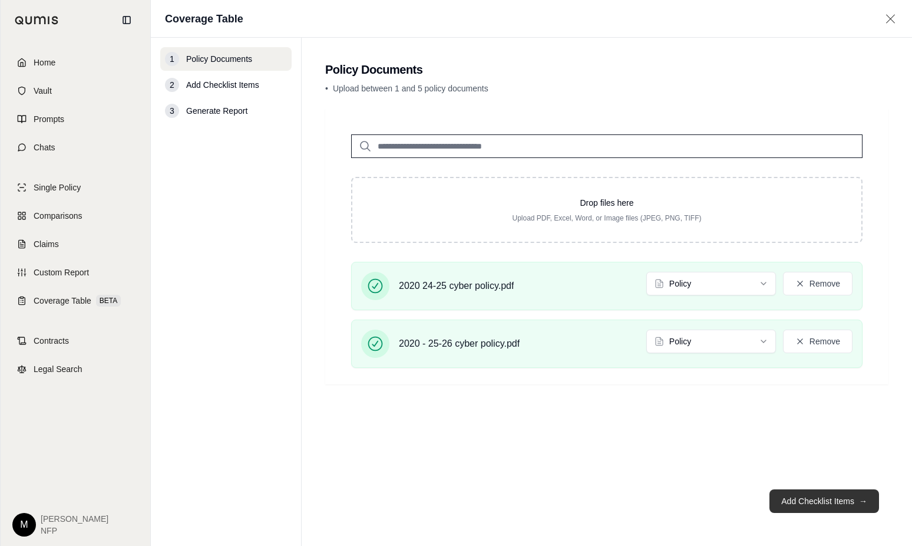
click at [823, 498] on button "Add Checklist Items →" at bounding box center [825, 501] width 110 height 24
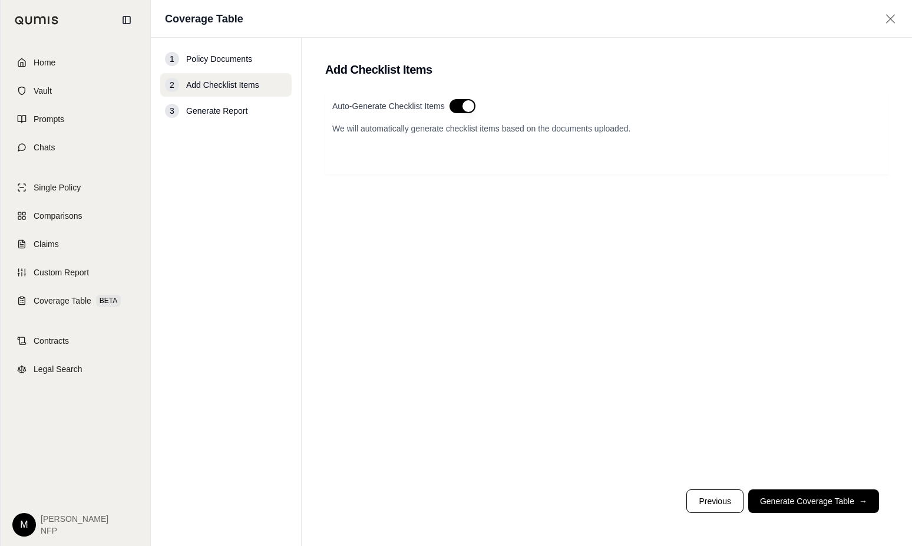
click at [371, 127] on p "We will automatically generate checklist items based on the documents uploaded." at bounding box center [606, 129] width 549 height 12
click at [463, 101] on button "button" at bounding box center [463, 106] width 26 height 14
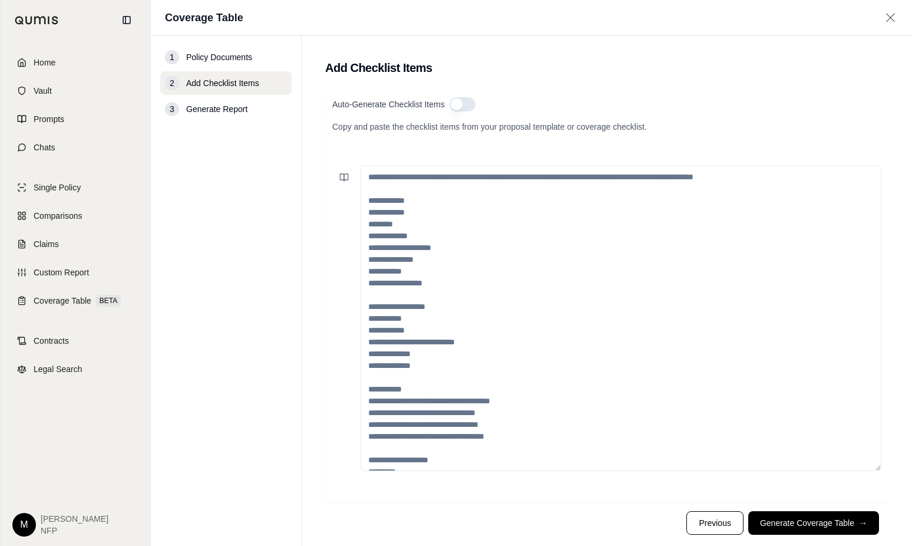
click at [458, 103] on button "button" at bounding box center [463, 104] width 26 height 14
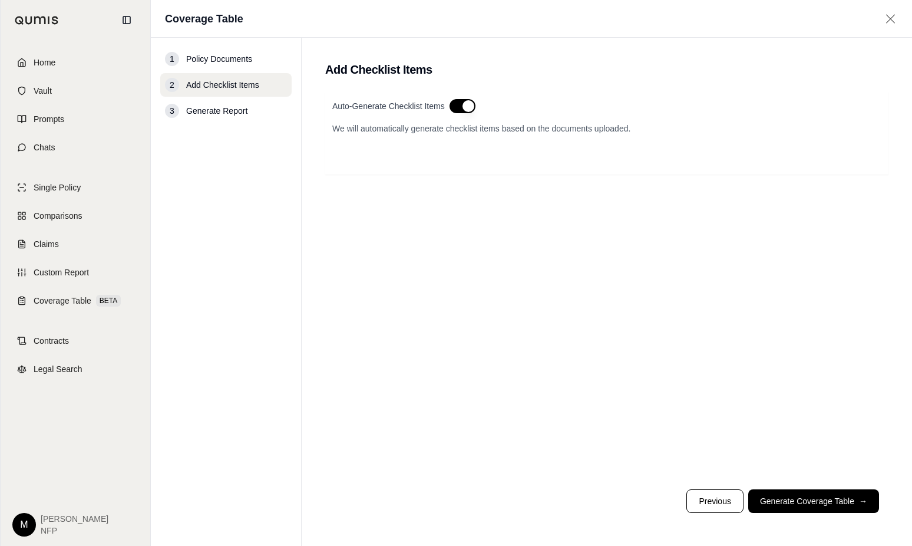
click at [458, 103] on button "button" at bounding box center [463, 106] width 26 height 14
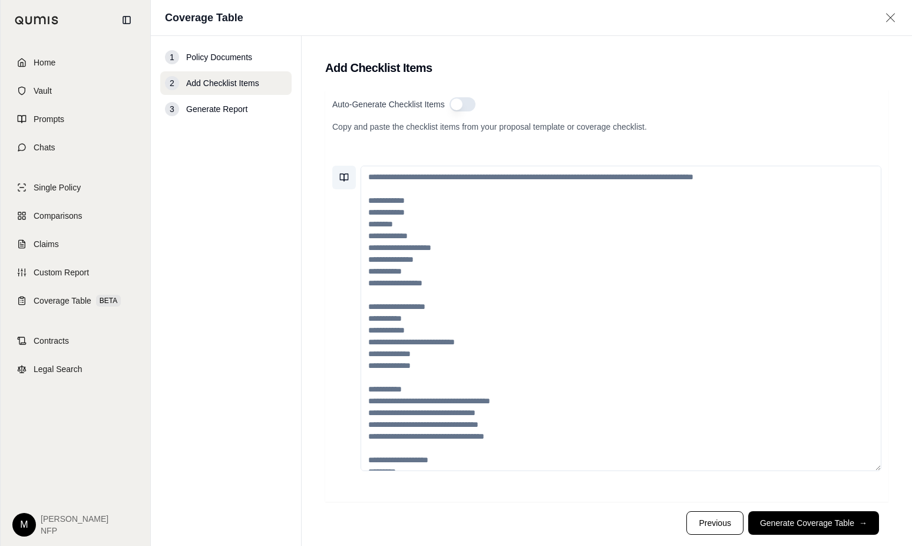
click at [345, 179] on icon at bounding box center [343, 177] width 9 height 9
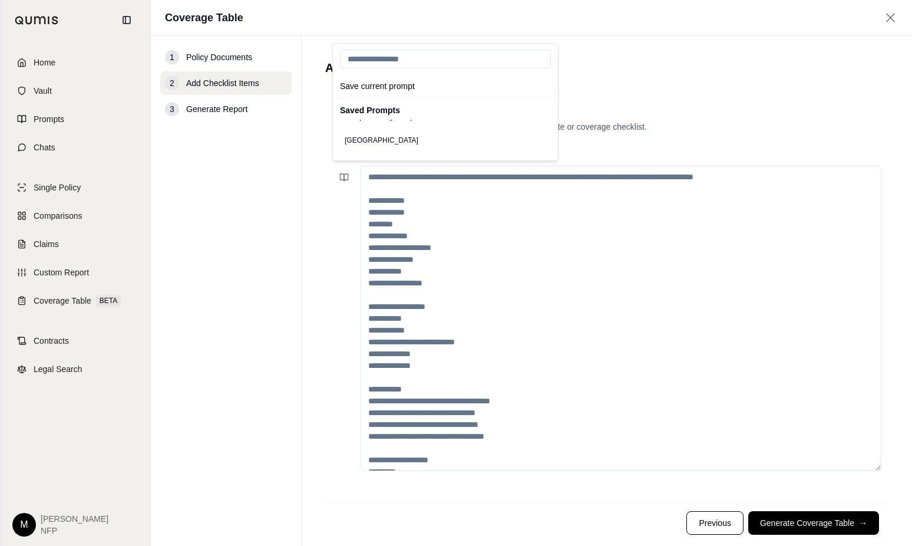
scroll to position [42, 0]
click at [382, 56] on input "search" at bounding box center [445, 58] width 211 height 19
type input "*****"
click at [390, 131] on button "Cyber Liability Checklist" at bounding box center [382, 131] width 84 height 16
type textarea "**********"
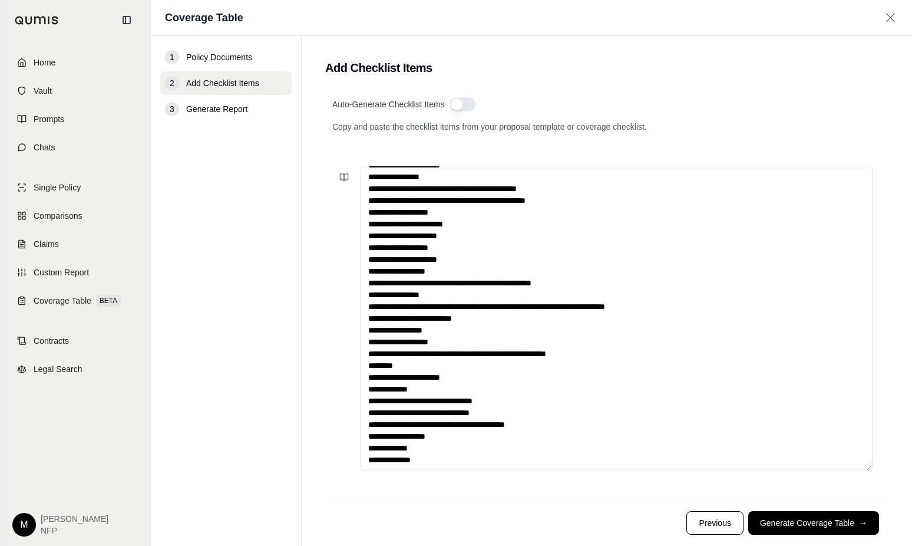
scroll to position [377, 0]
click at [780, 525] on button "Generate Coverage Table →" at bounding box center [813, 523] width 131 height 24
